Goal: Entertainment & Leisure: Consume media (video, audio)

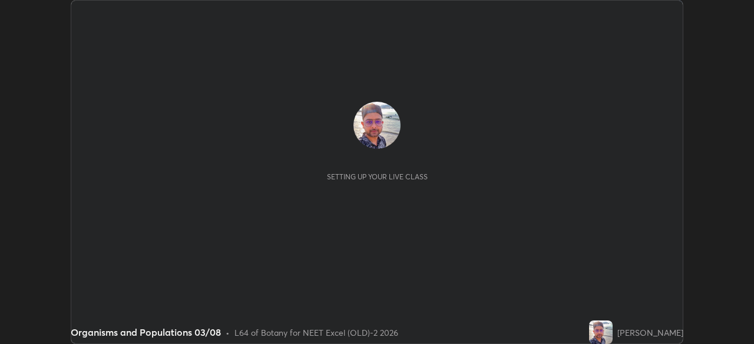
scroll to position [344, 753]
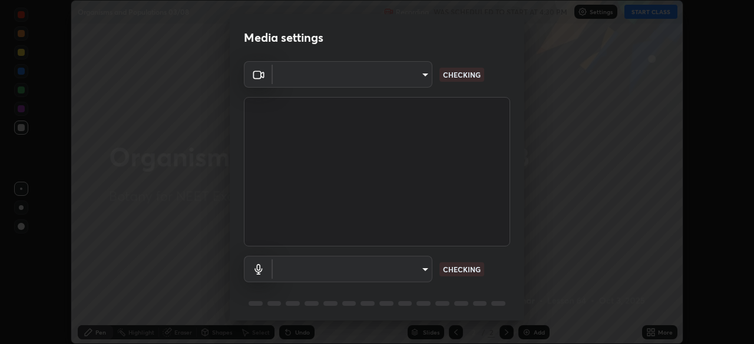
click at [410, 84] on body "Erase all Organisms and Populations 03/08 Recording WAS SCHEDULED TO START AT 4…" at bounding box center [377, 172] width 754 height 344
click at [407, 81] on div at bounding box center [377, 172] width 754 height 344
type input "0e50365916b658242f783ed4648cb329f585d10cba28352488c27cd343db3185"
type input "default"
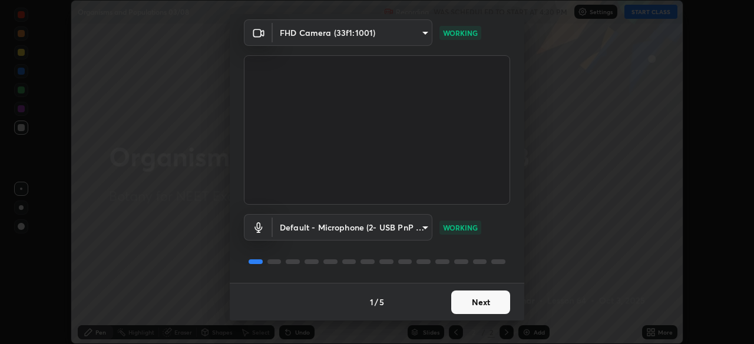
click at [475, 303] on button "Next" at bounding box center [480, 303] width 59 height 24
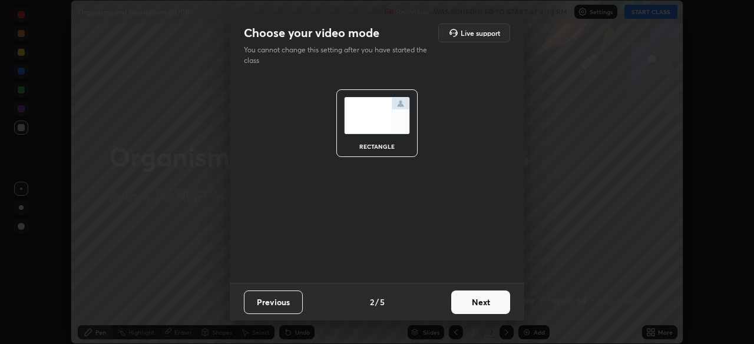
scroll to position [0, 0]
click at [483, 305] on button "Next" at bounding box center [480, 303] width 59 height 24
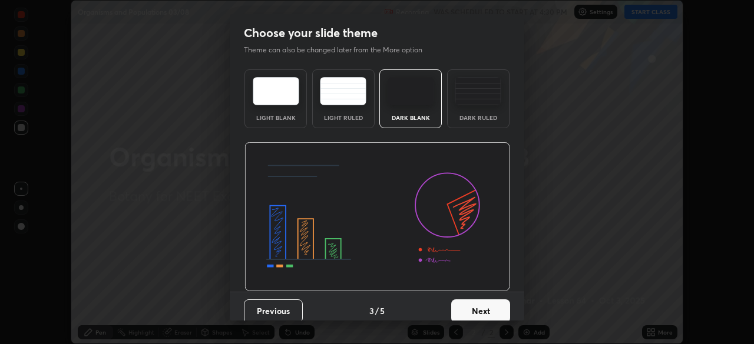
click at [492, 310] on button "Next" at bounding box center [480, 312] width 59 height 24
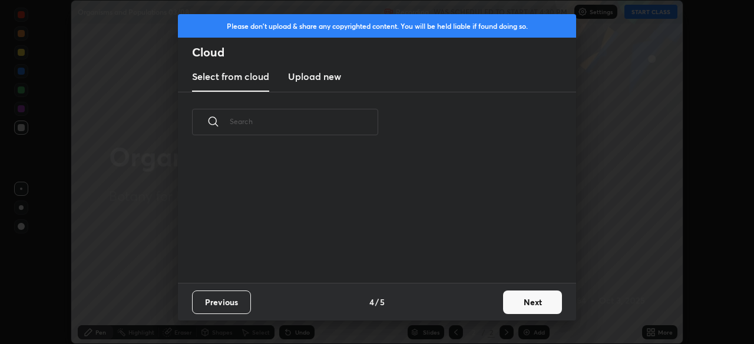
click at [503, 309] on button "Next" at bounding box center [532, 303] width 59 height 24
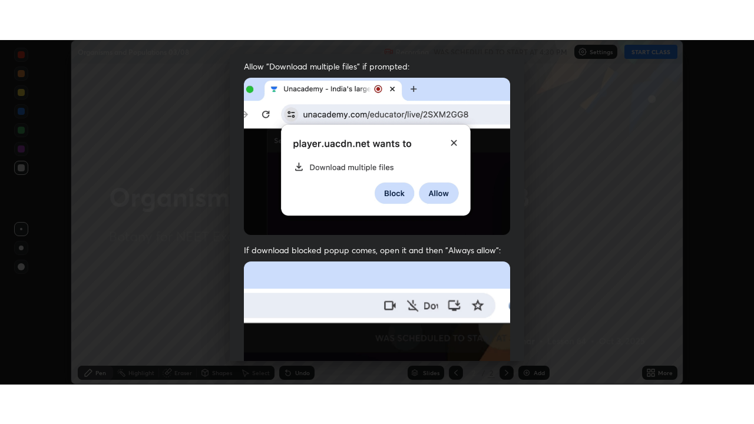
scroll to position [282, 0]
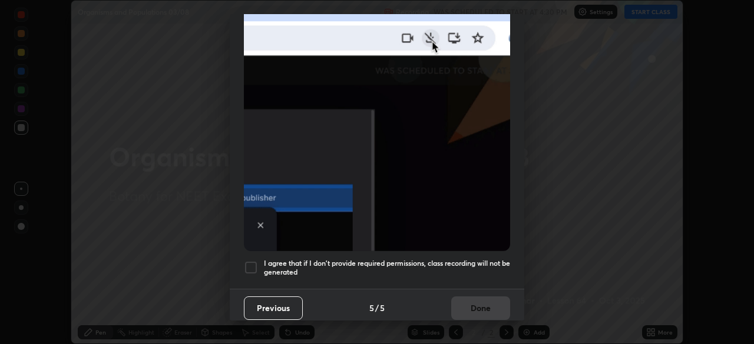
click at [253, 261] on div at bounding box center [251, 268] width 14 height 14
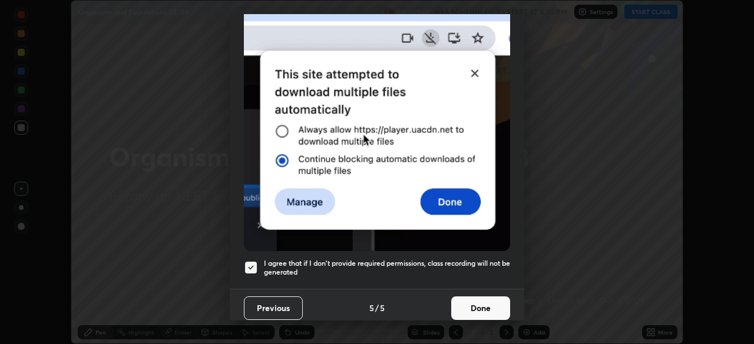
click at [473, 303] on button "Done" at bounding box center [480, 309] width 59 height 24
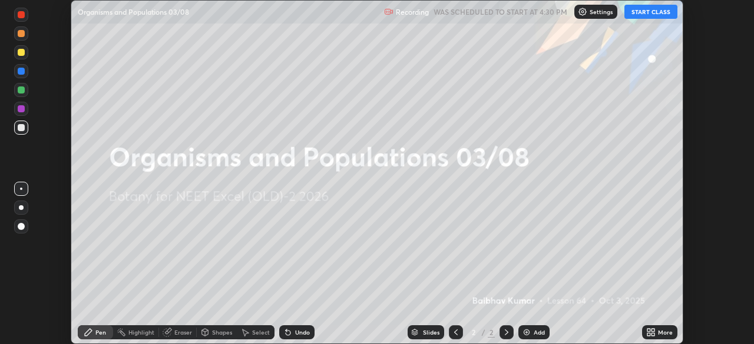
click at [648, 334] on icon at bounding box center [648, 334] width 3 height 3
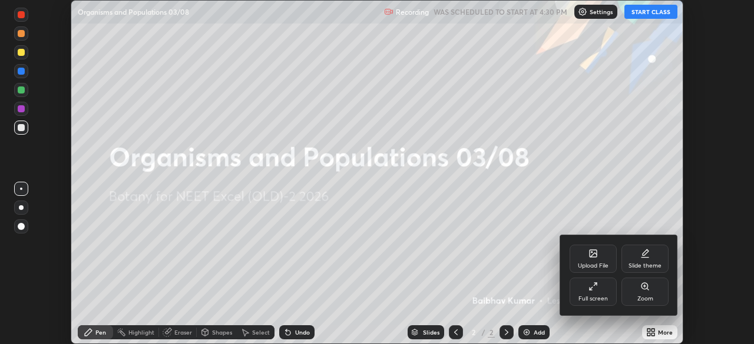
click at [595, 297] on div "Full screen" at bounding box center [592, 299] width 29 height 6
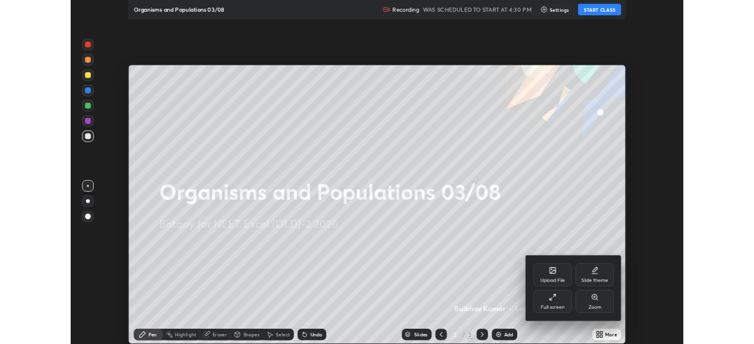
scroll to position [424, 754]
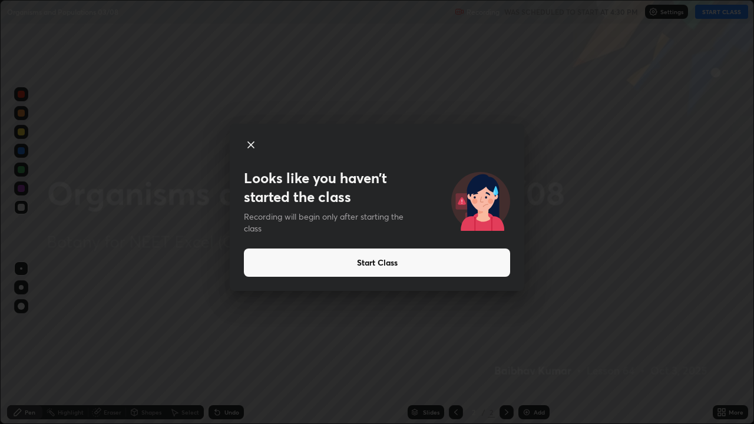
click at [252, 147] on icon at bounding box center [251, 145] width 14 height 14
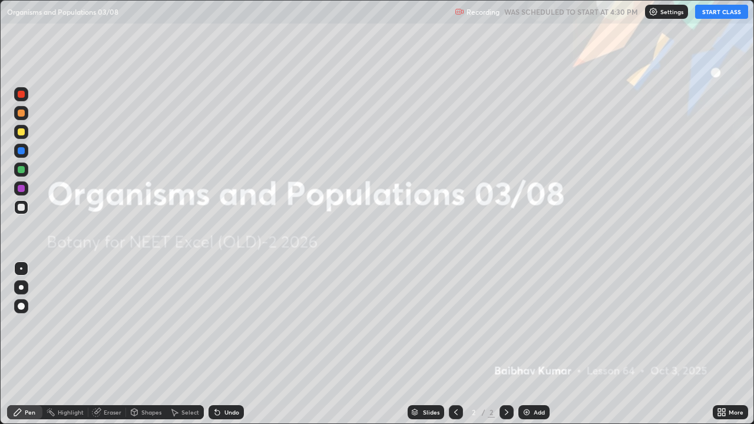
click at [719, 344] on icon at bounding box center [719, 414] width 3 height 3
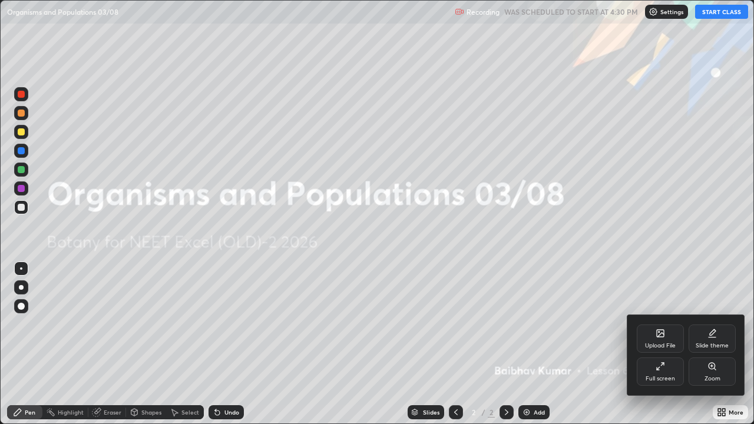
click at [652, 344] on div "Full screen" at bounding box center [660, 371] width 47 height 28
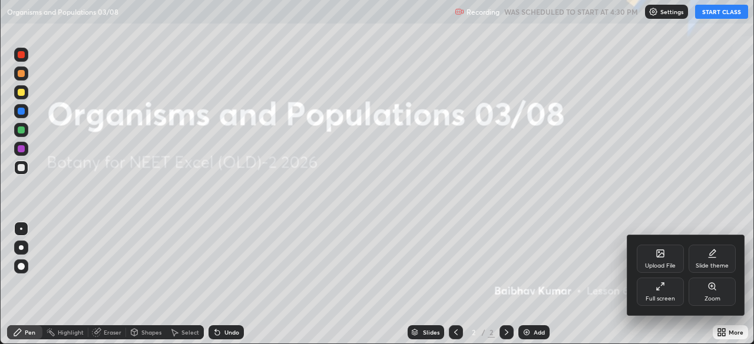
scroll to position [58540, 58131]
